Goal: Information Seeking & Learning: Find specific page/section

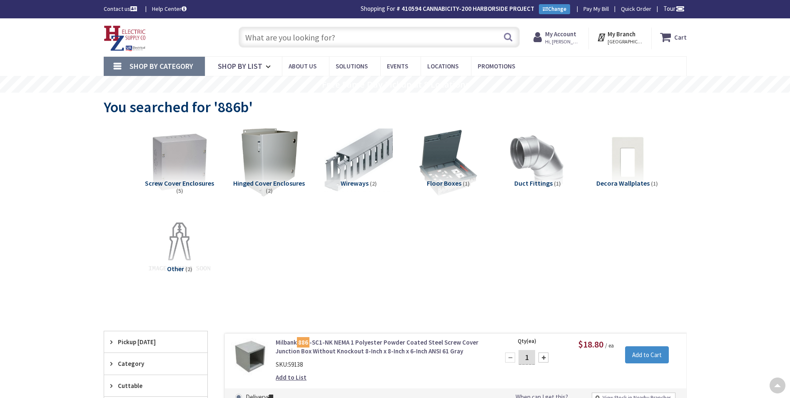
scroll to position [125, 0]
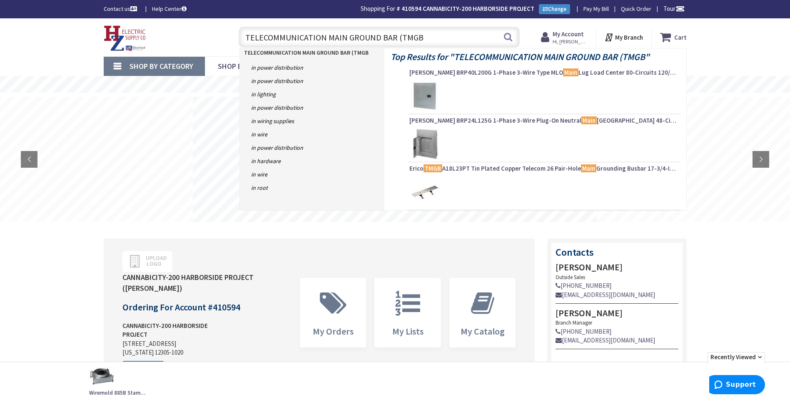
type input "TELECOMMUNICATION MAIN GROUND BAR (TMGB"
type input "[PERSON_NAME], Schenectady, [GEOGRAPHIC_DATA], [GEOGRAPHIC_DATA]"
click at [425, 37] on input "TELECOMMUNICATION MAIN GROUND BAR (TMGB" at bounding box center [379, 37] width 281 height 21
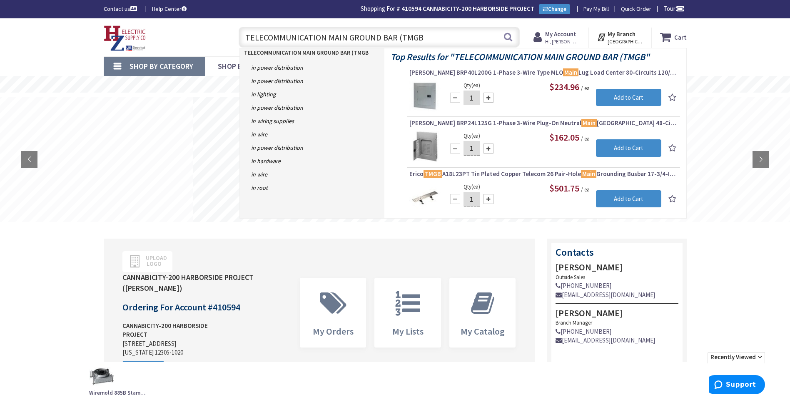
type input "TELECOMMUNICATION MAIN GROUND BAR (TMGB)"
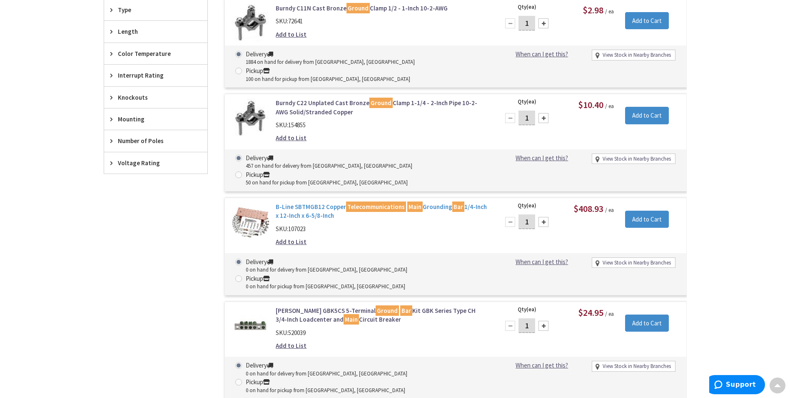
scroll to position [501, 0]
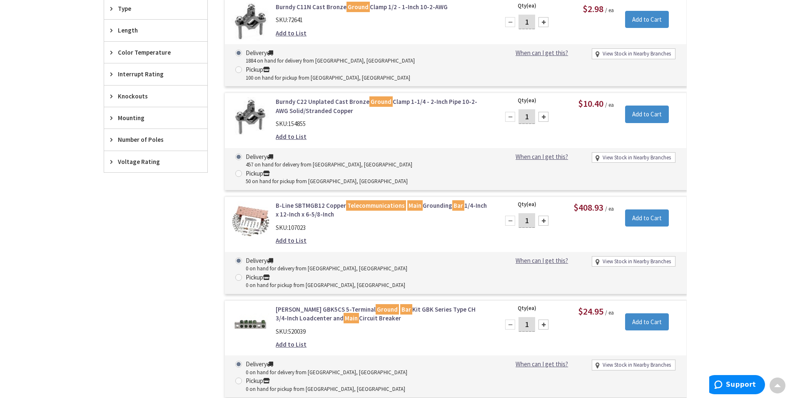
click at [312, 201] on link "B-Line SBTMGB12 Copper Telecommunications Main Grounding Bar 1/4-Inch x 12-Inch…" at bounding box center [382, 210] width 212 height 18
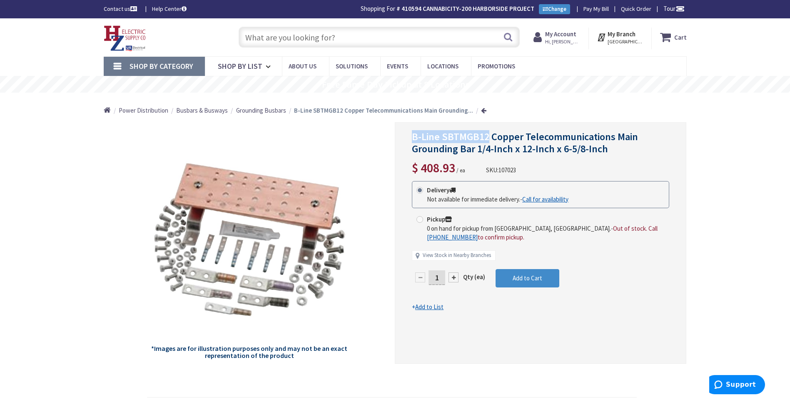
drag, startPoint x: 489, startPoint y: 135, endPoint x: 404, endPoint y: 136, distance: 85.4
click at [404, 136] on div "B-Line SBTMGB12 Copper Telecommunications Main Grounding Bar 1/4-Inch x 12-Inch…" at bounding box center [541, 242] width 292 height 241
copy span "B-Line SBTMGB12"
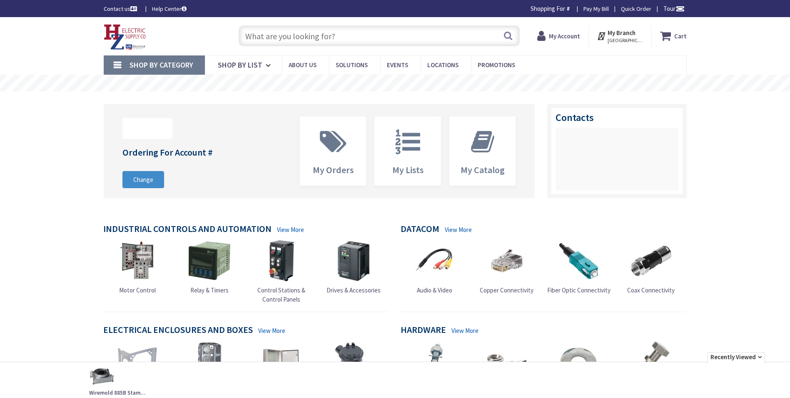
click at [360, 41] on input "text" at bounding box center [379, 35] width 281 height 21
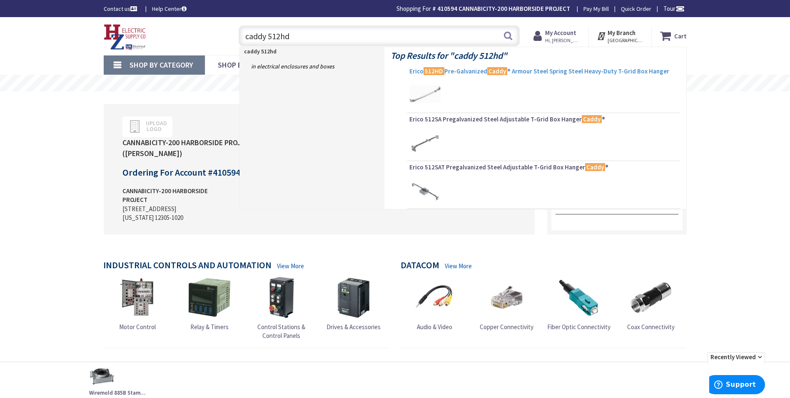
type input "caddy 512hd"
click at [463, 72] on span "Erico 512HD Pre-Galvanized Caddy ® Armour Steel Spring Steel Heavy-Duty T-Grid …" at bounding box center [544, 71] width 269 height 8
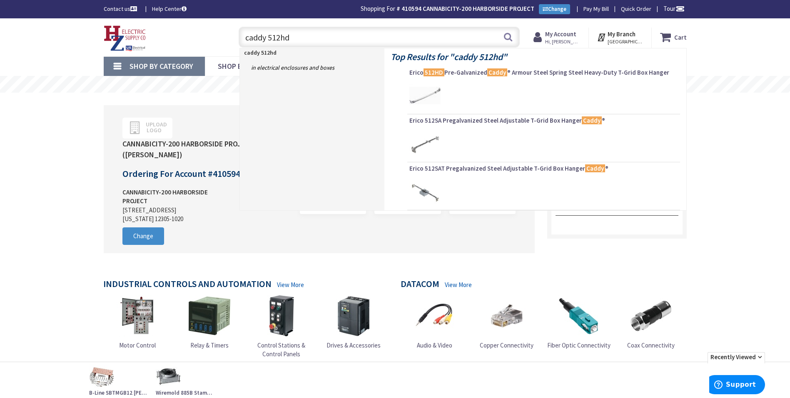
click at [554, 71] on span "Erico 512HD Pre-Galvanized Caddy ® Armour Steel Spring Steel Heavy-Duty T-Grid …" at bounding box center [544, 72] width 269 height 8
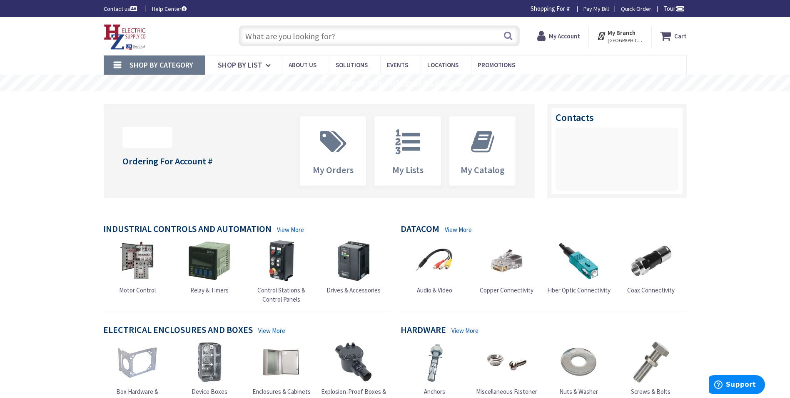
click at [408, 37] on input "text" at bounding box center [379, 35] width 281 height 21
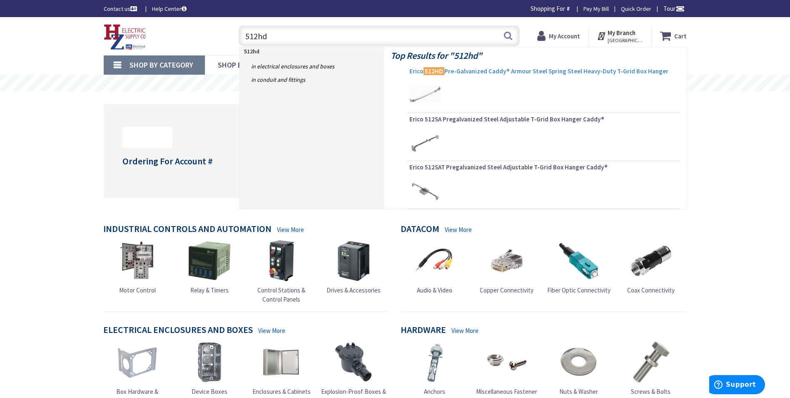
type input "512hd"
click at [551, 73] on span "Erico 512HD Pre-Galvanized Caddy® Armour Steel Spring Steel Heavy-Duty T-Grid B…" at bounding box center [544, 71] width 269 height 8
